Goal: Task Accomplishment & Management: Manage account settings

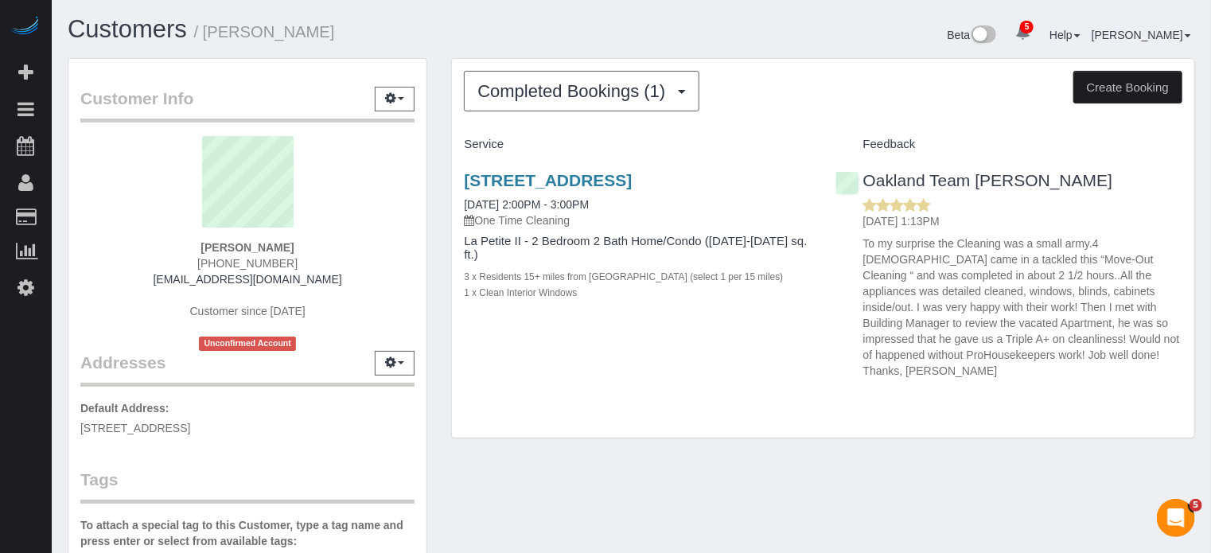
click at [821, 128] on div "Completed Bookings (1) Completed Bookings (1) Upcoming Bookings (0) Cancelled B…" at bounding box center [823, 248] width 743 height 379
click at [770, 28] on div "Beta 5 Your Notifications You have 0 alerts × You have 21 to charge for [DATE] …" at bounding box center [920, 37] width 576 height 42
click at [669, 189] on h3 "[STREET_ADDRESS]" at bounding box center [637, 180] width 347 height 18
click at [632, 181] on link "[STREET_ADDRESS]" at bounding box center [548, 180] width 168 height 18
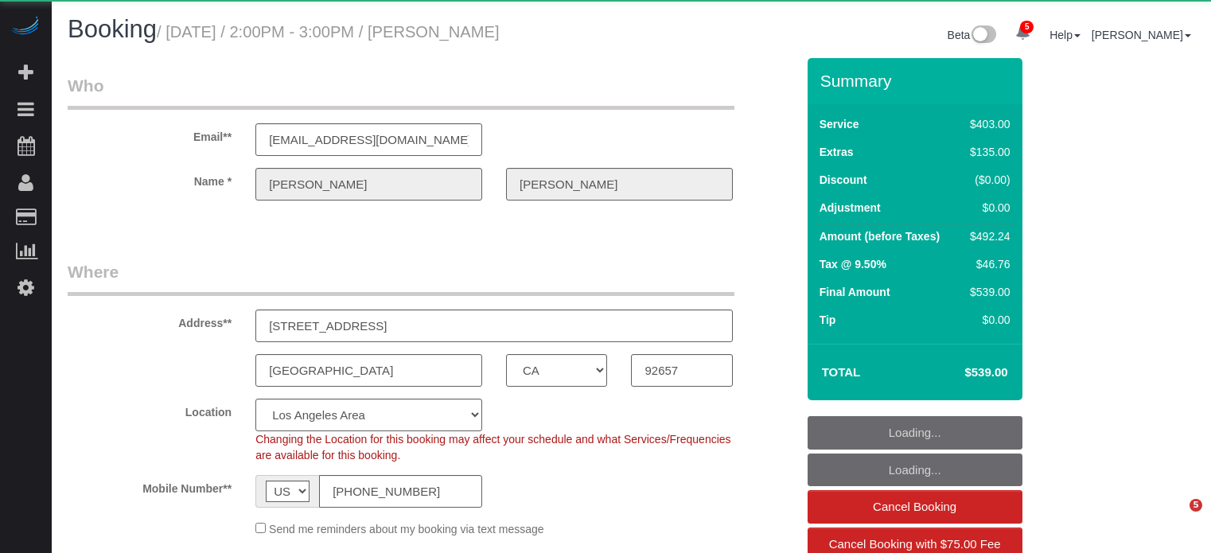
select select "CA"
select select "number:9"
select select "object:733"
select select "spot1"
select select "6"
